Goal: Check status: Check status

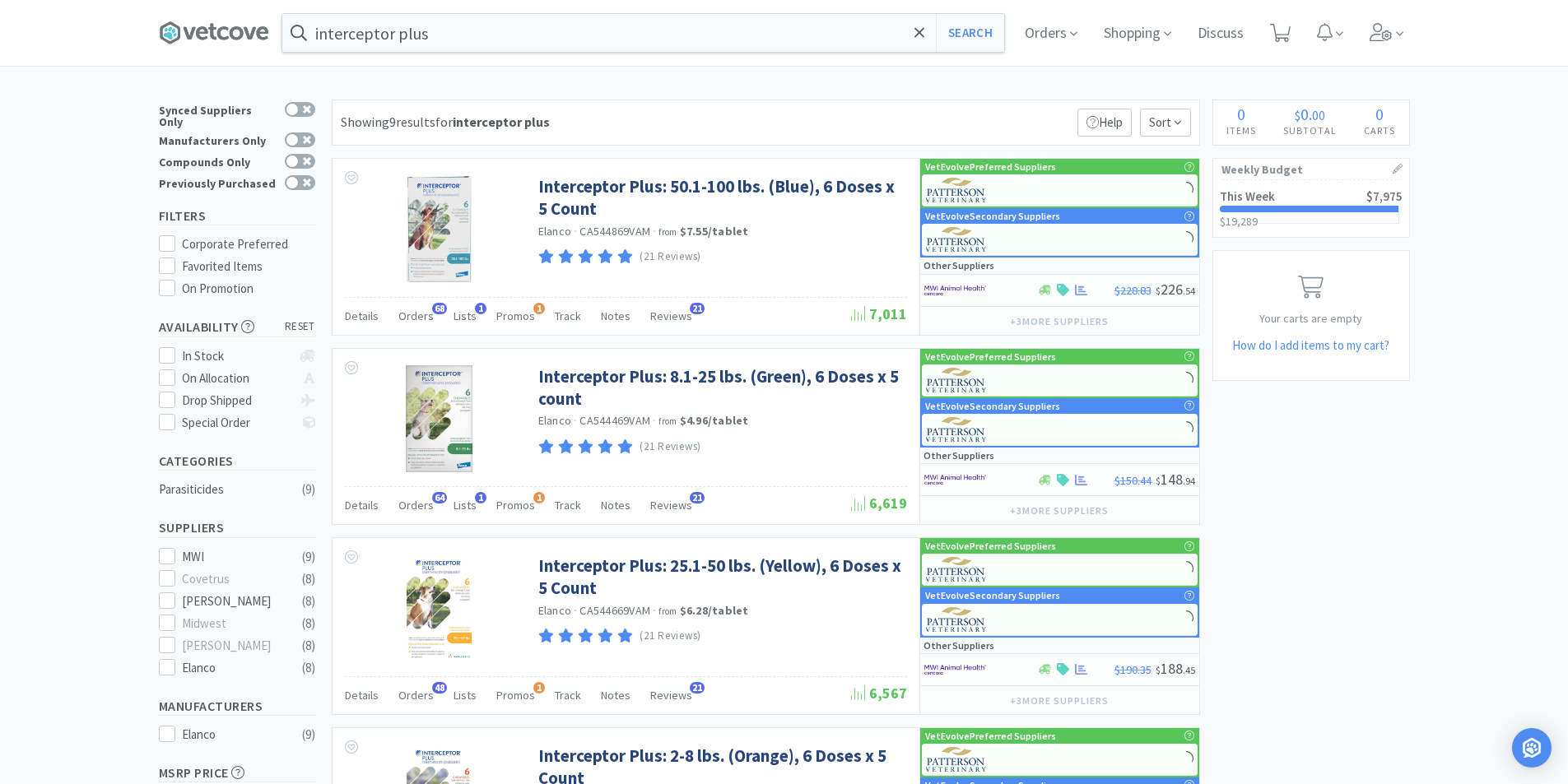
click at [1295, 211] on div at bounding box center [1309, 209] width 180 height 7
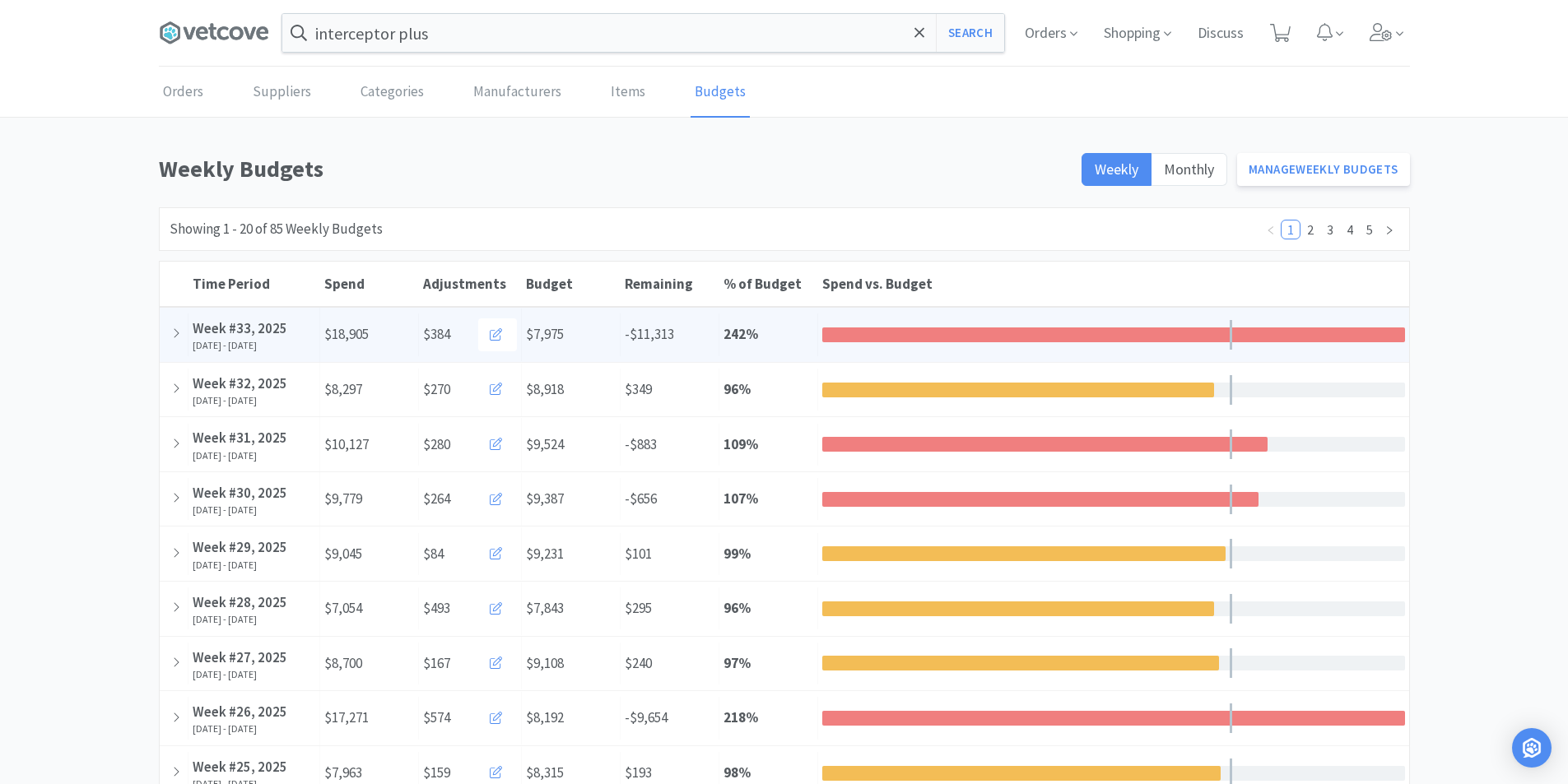
click at [807, 336] on div "% of Budget 242 %" at bounding box center [770, 334] width 99 height 42
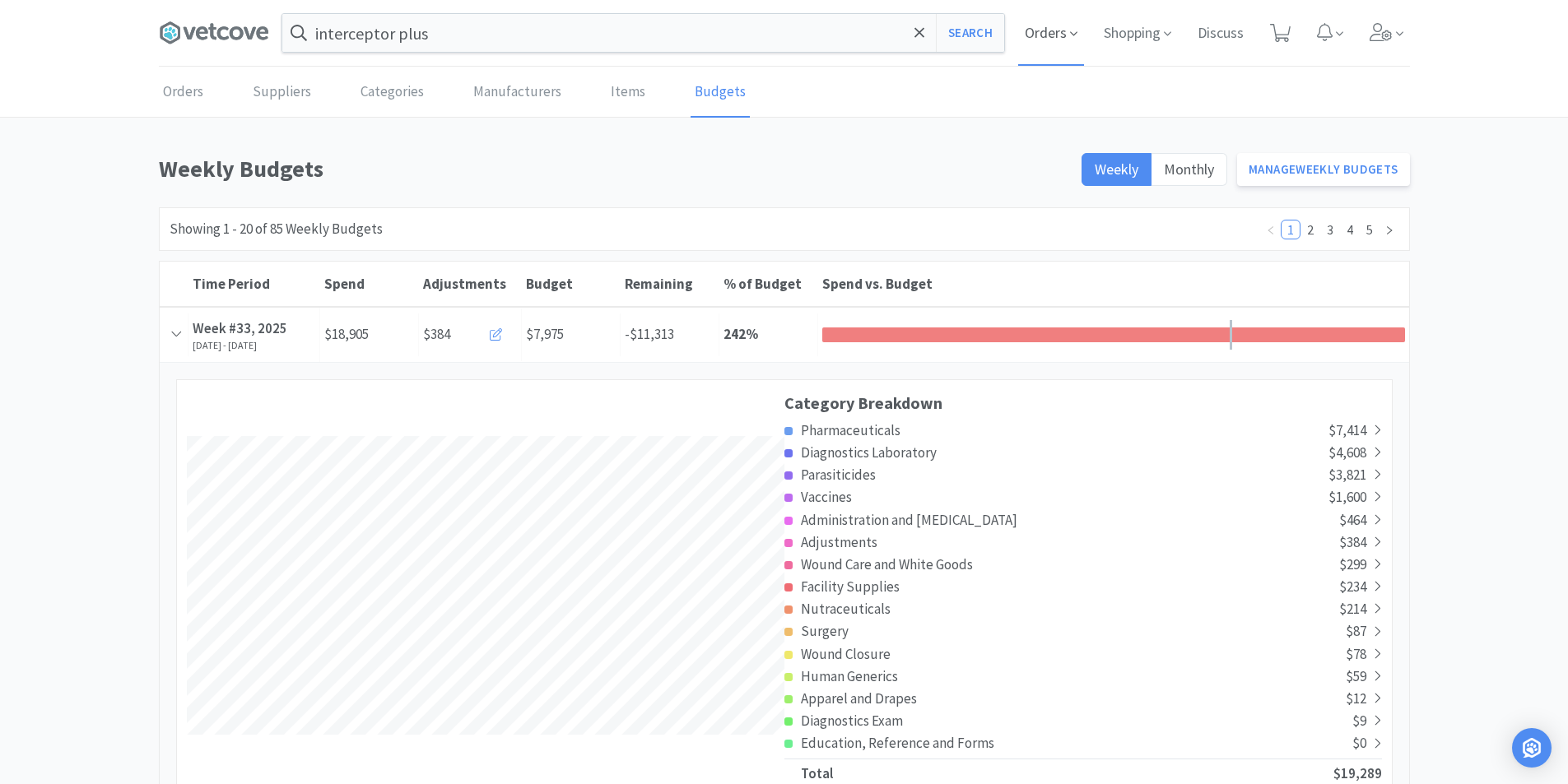
click at [1057, 30] on span "Orders" at bounding box center [1051, 33] width 65 height 65
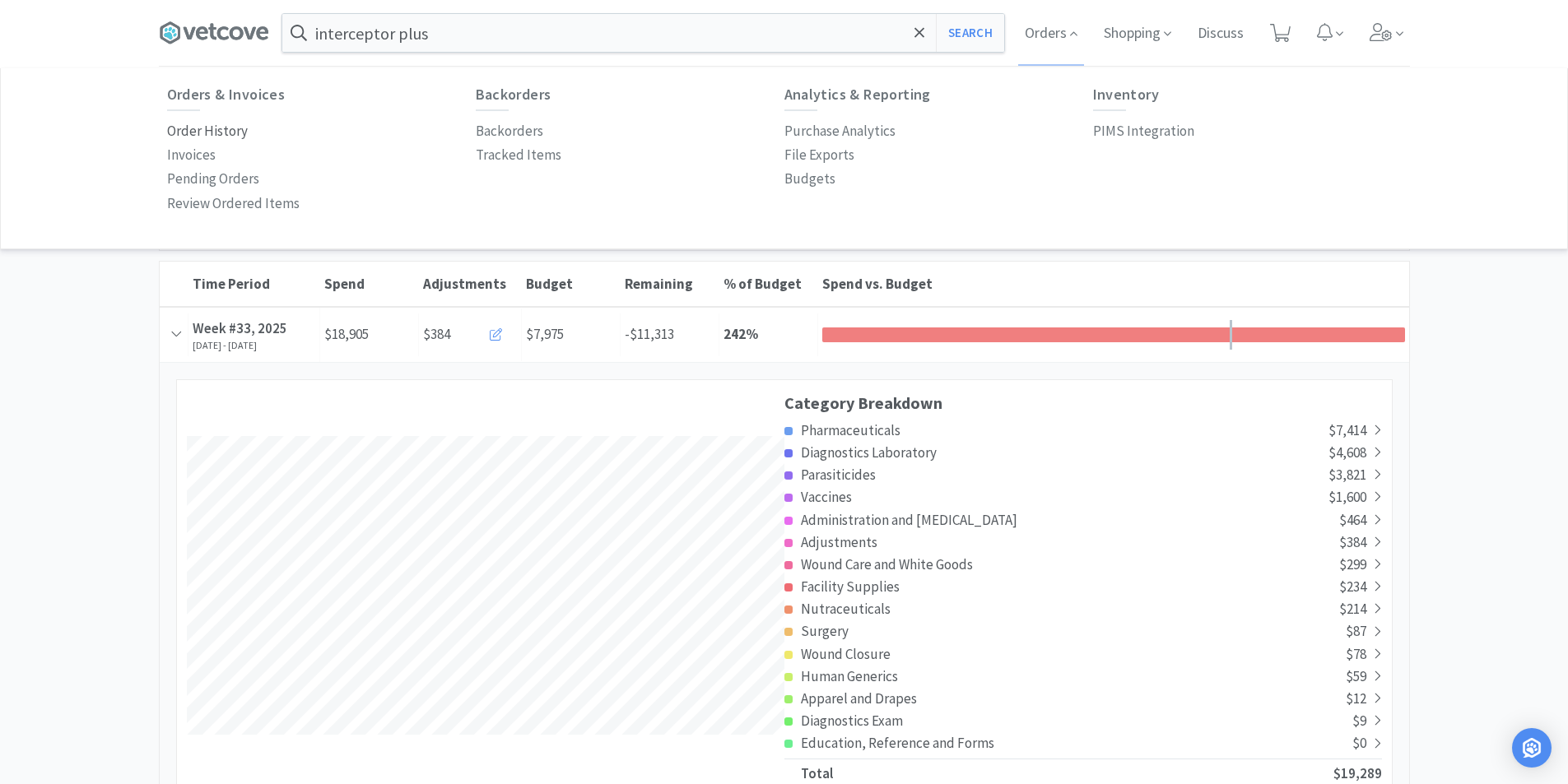
click at [206, 138] on p "Order History" at bounding box center [207, 131] width 80 height 22
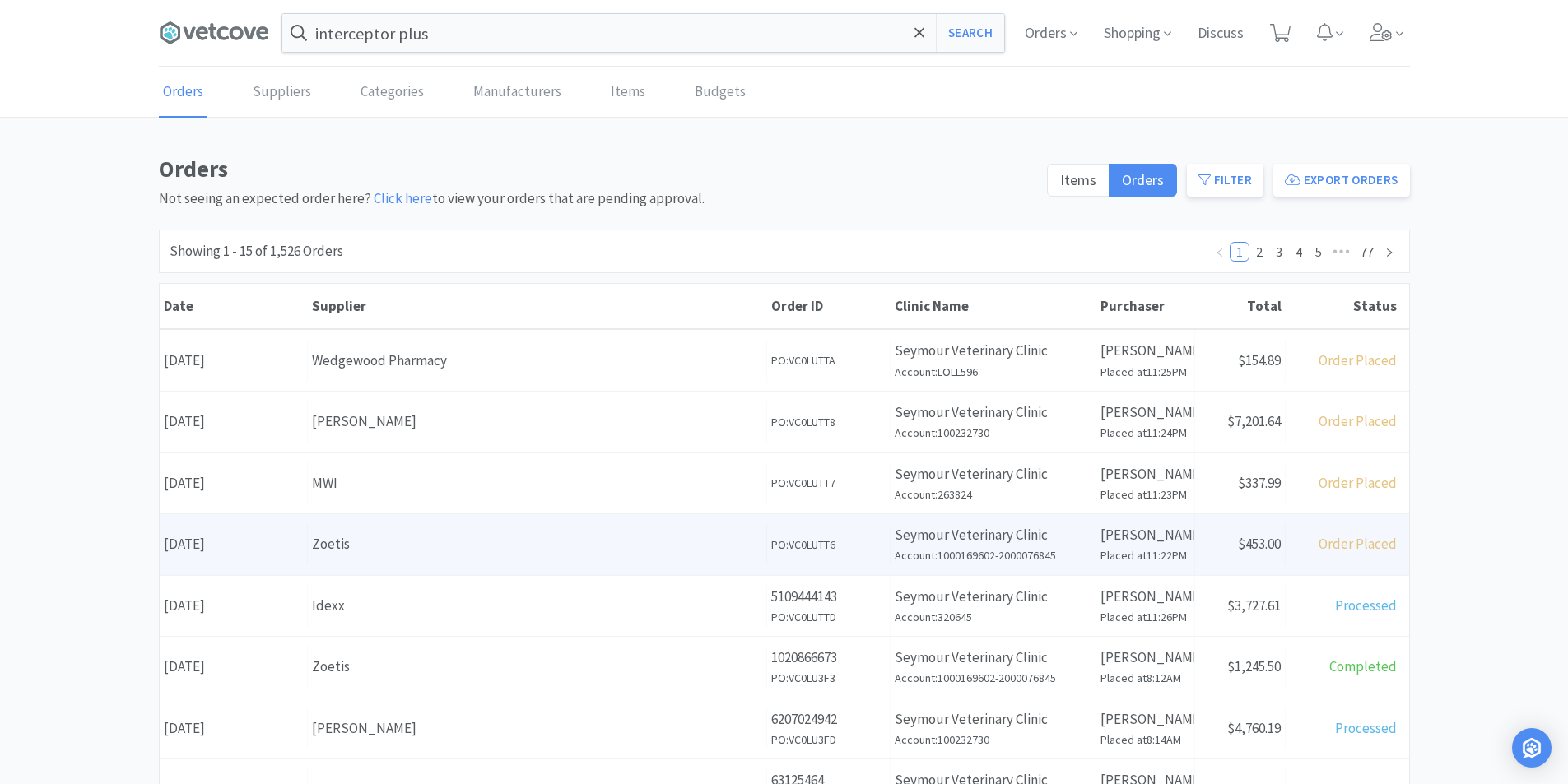
click at [377, 545] on div "Zoetis" at bounding box center [538, 544] width 450 height 22
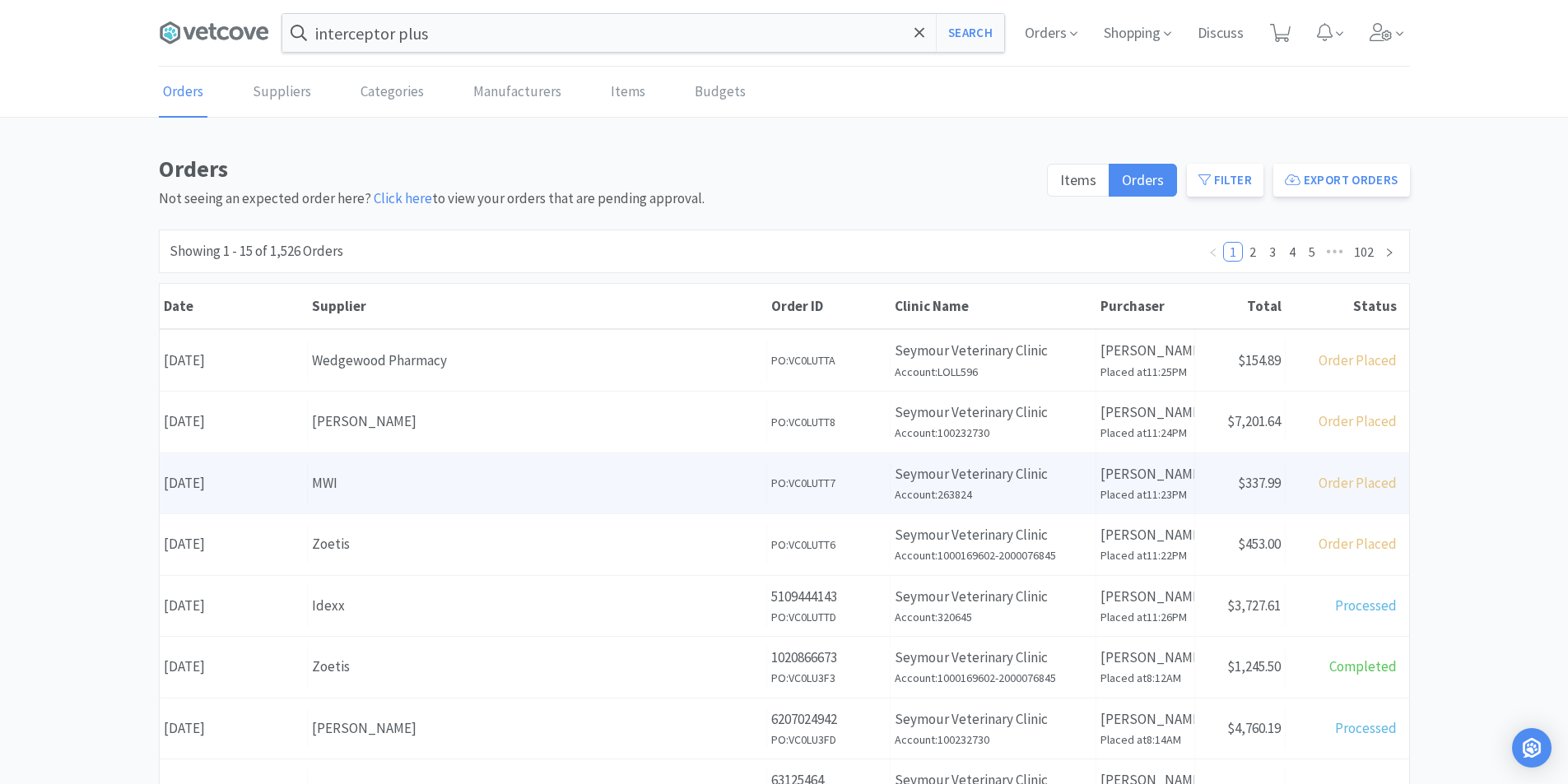
click at [349, 483] on div "MWI" at bounding box center [538, 484] width 450 height 22
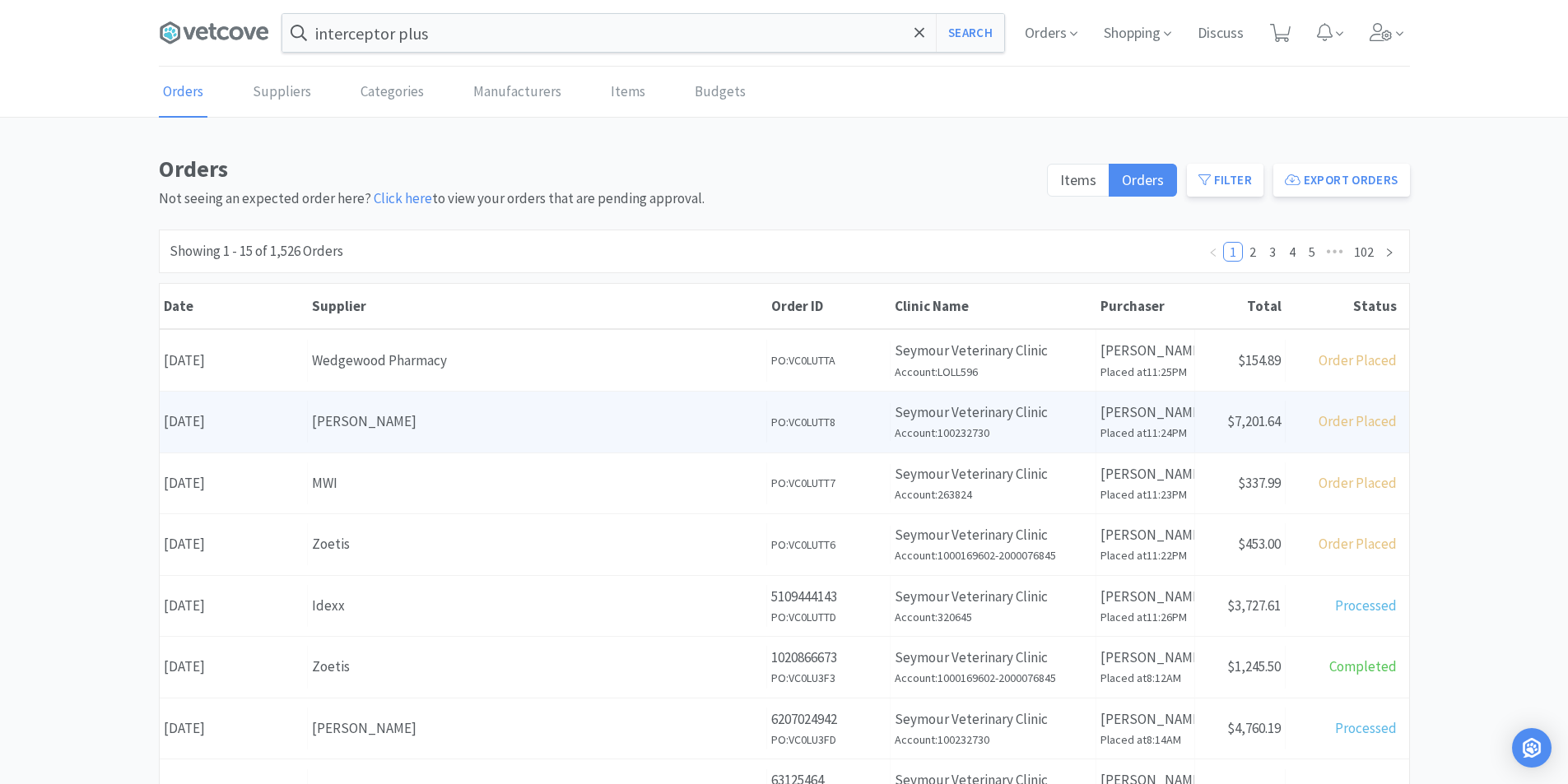
click at [274, 422] on div "Date [DATE]" at bounding box center [233, 421] width 148 height 42
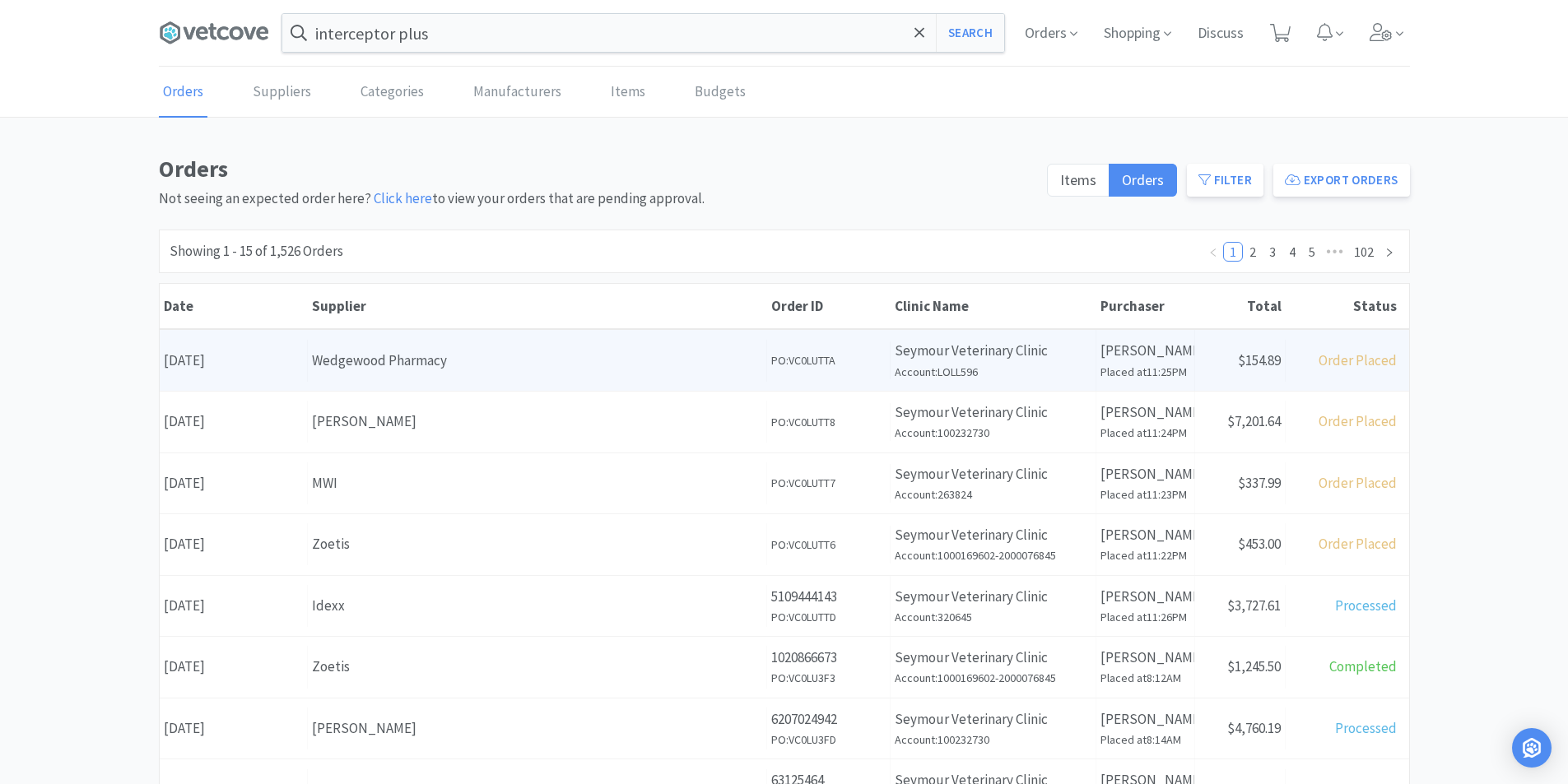
click at [325, 370] on div "Wedgewood Pharmacy" at bounding box center [538, 361] width 450 height 22
